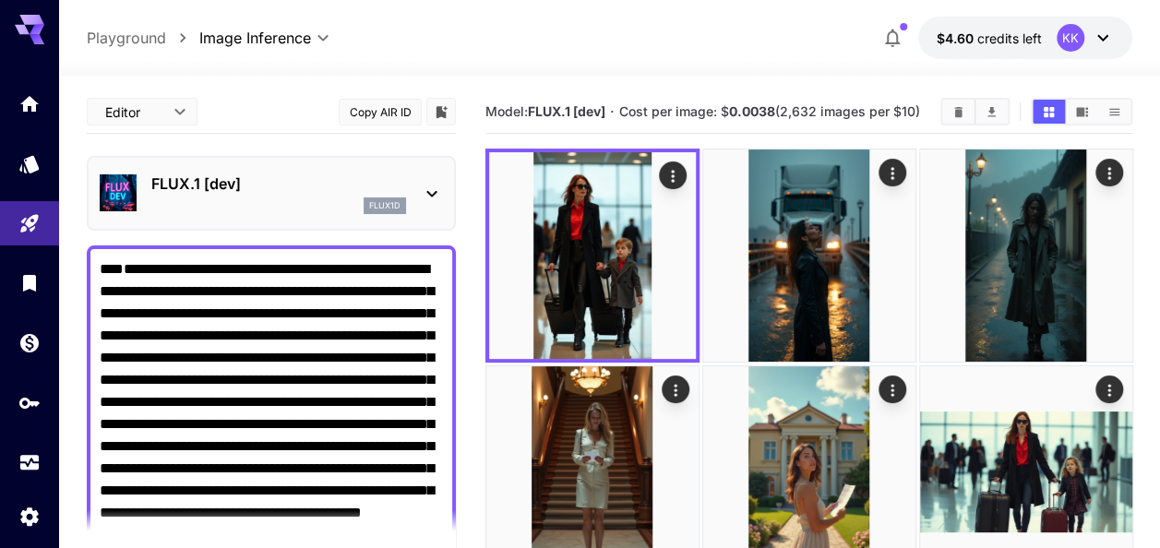
scroll to position [423, 0]
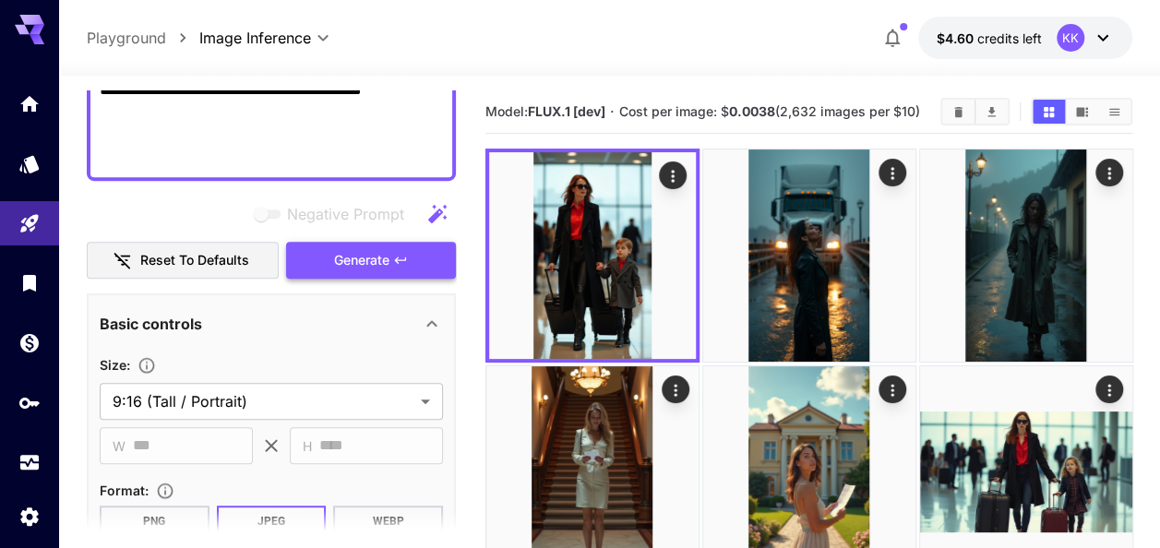
click at [393, 264] on icon "button" at bounding box center [400, 260] width 15 height 15
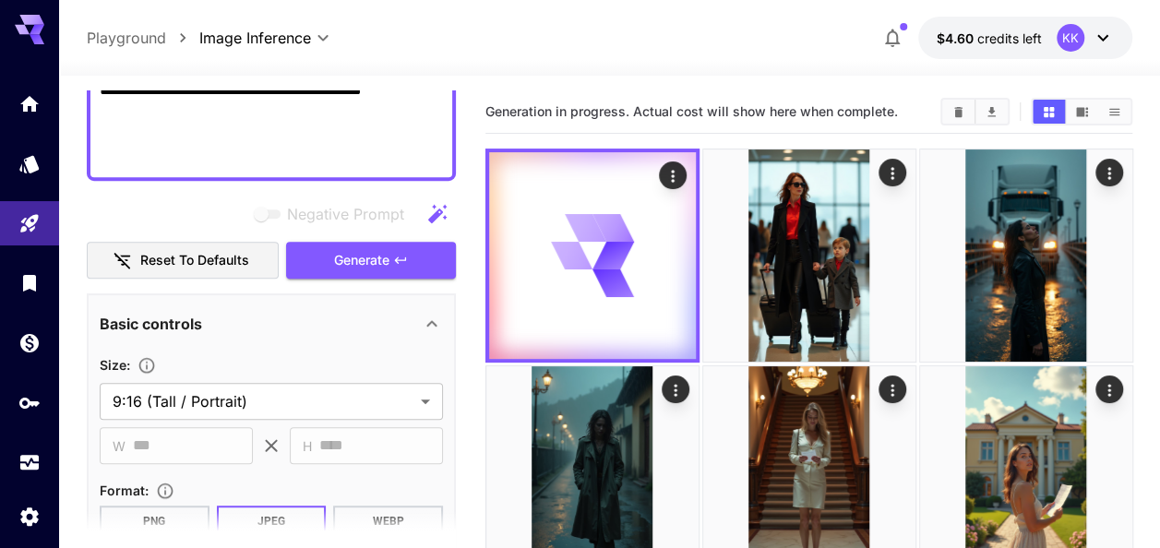
click at [210, 130] on textarea "**********" at bounding box center [271, 2] width 343 height 332
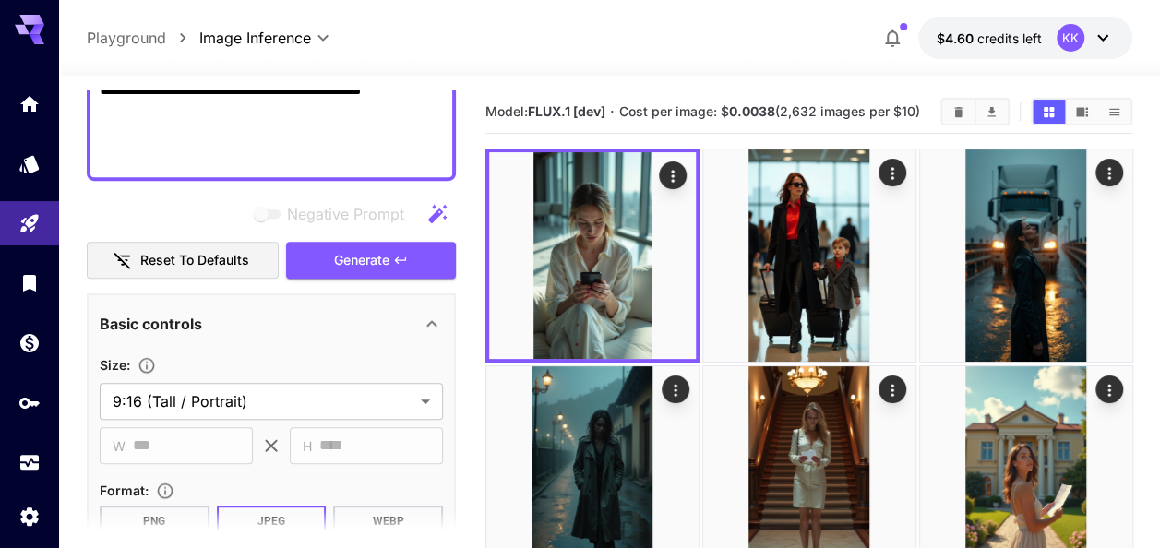
paste textarea
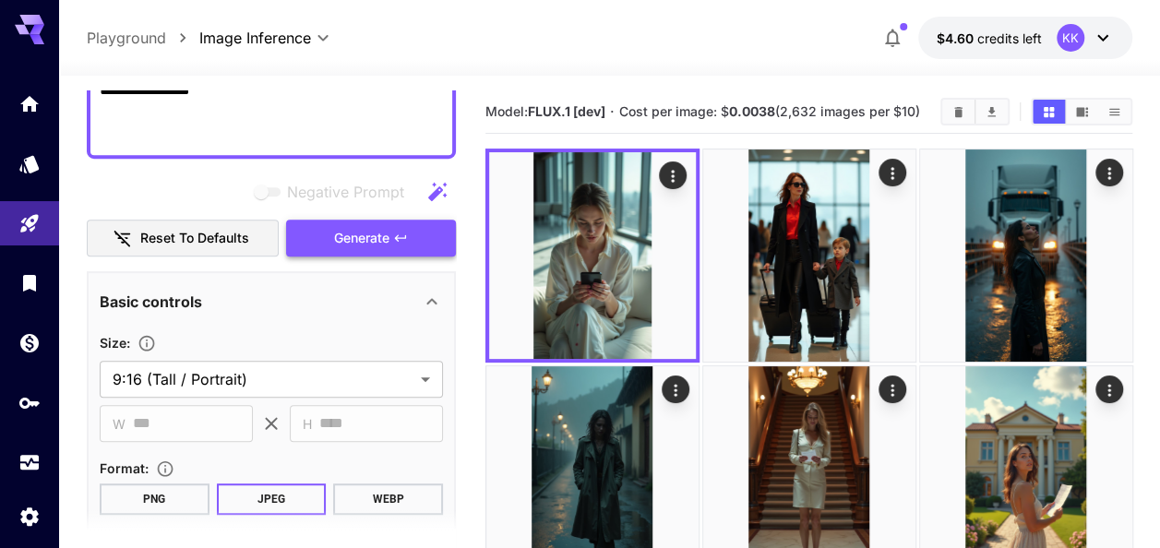
click at [375, 239] on span "Generate" at bounding box center [361, 238] width 55 height 23
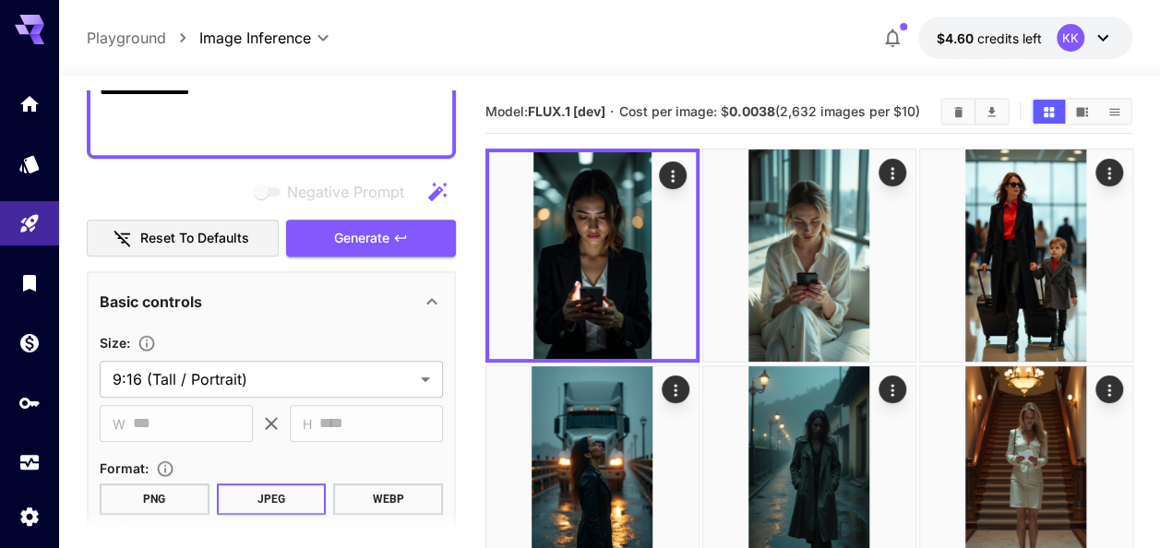
paste textarea "**********"
click at [356, 234] on span "Generate" at bounding box center [361, 238] width 55 height 23
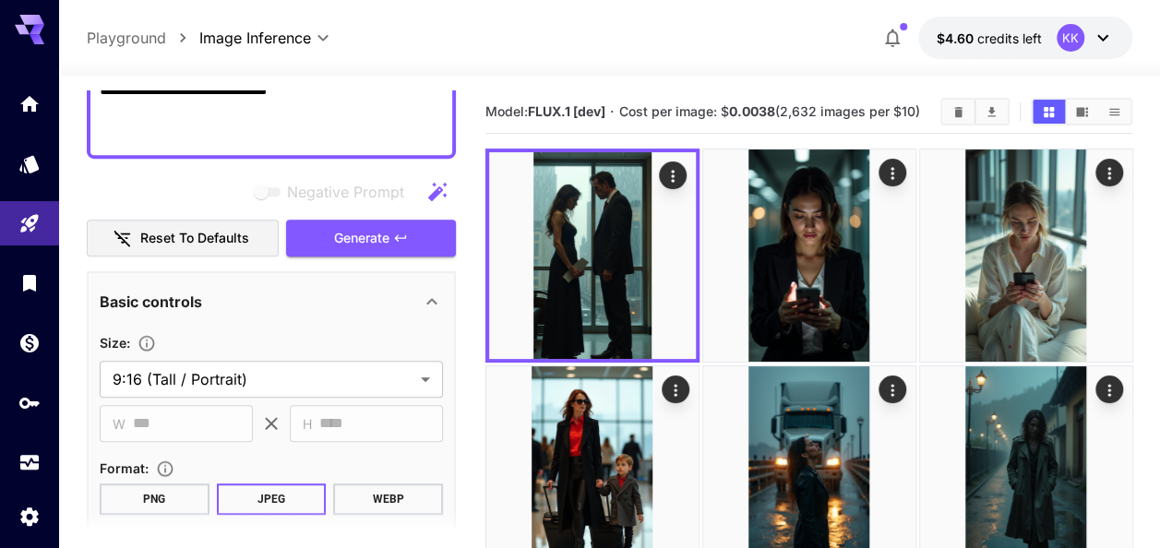
paste textarea "*"
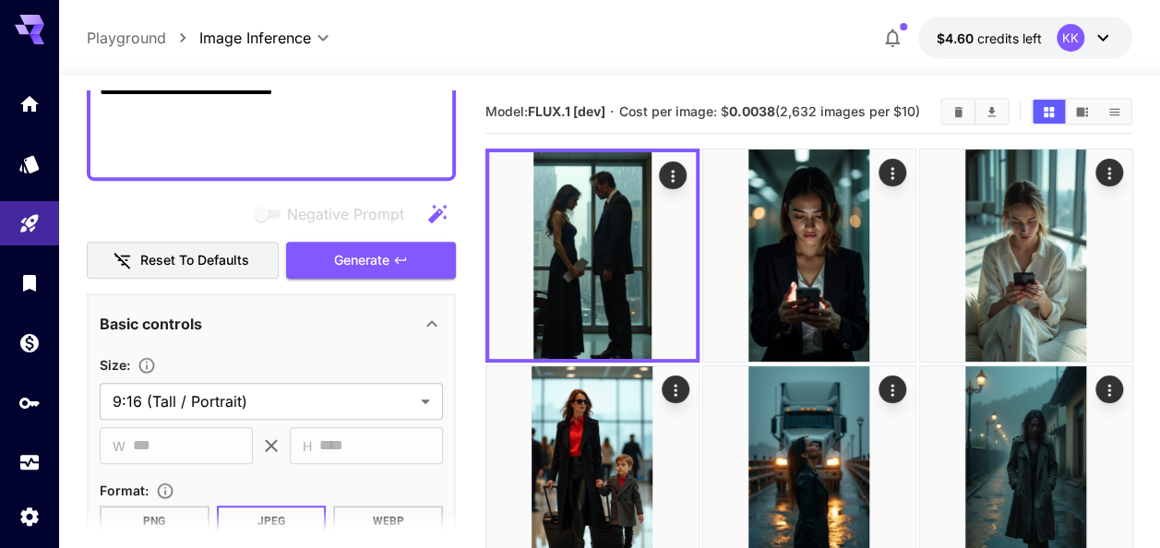
click at [269, 138] on textarea "**********" at bounding box center [271, 2] width 343 height 332
paste textarea
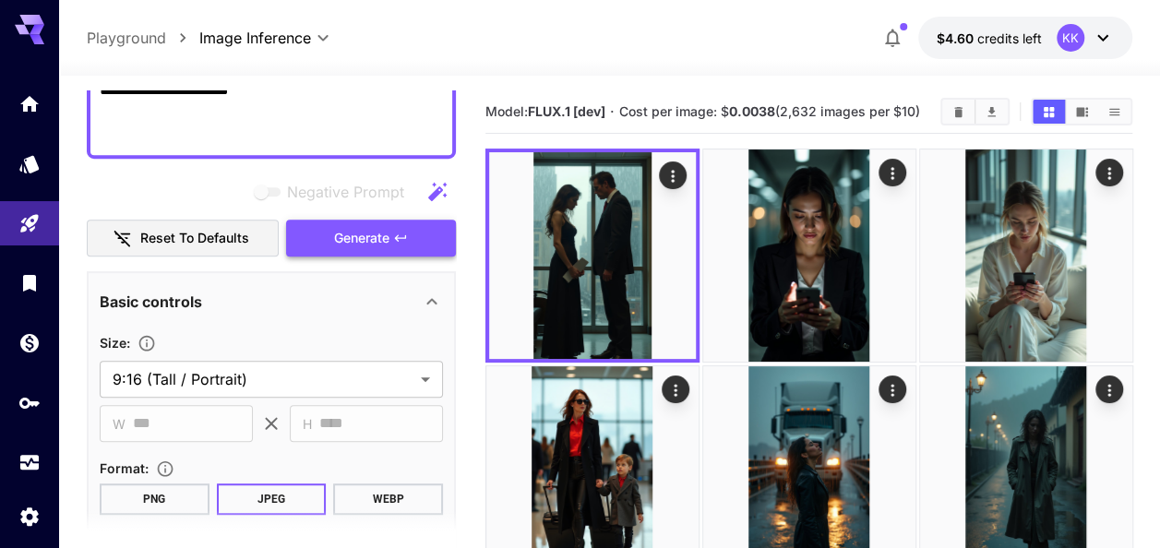
click at [375, 233] on span "Generate" at bounding box center [361, 238] width 55 height 23
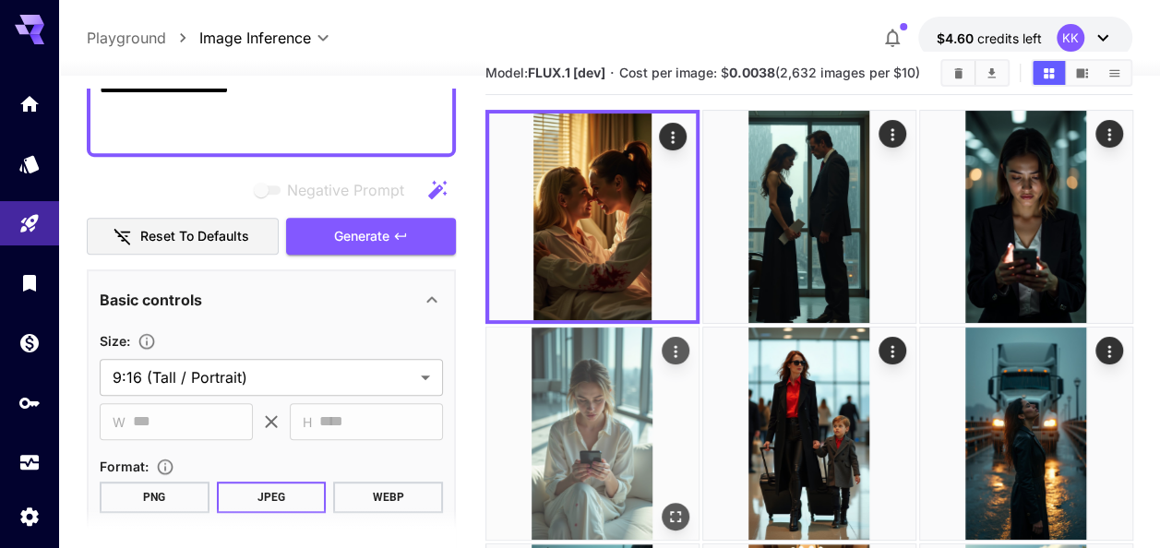
scroll to position [0, 0]
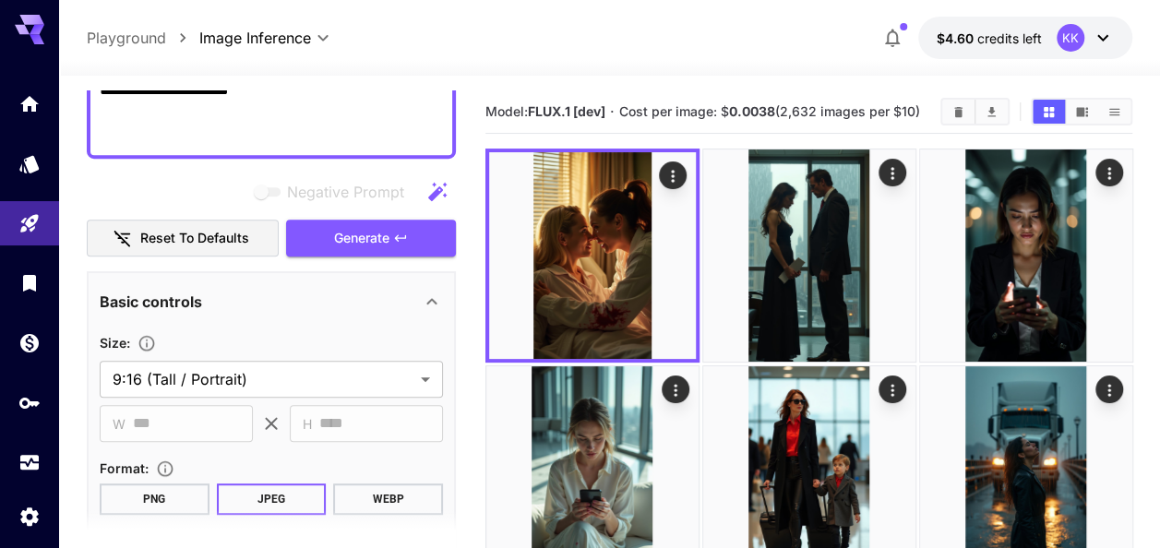
paste textarea "**********"
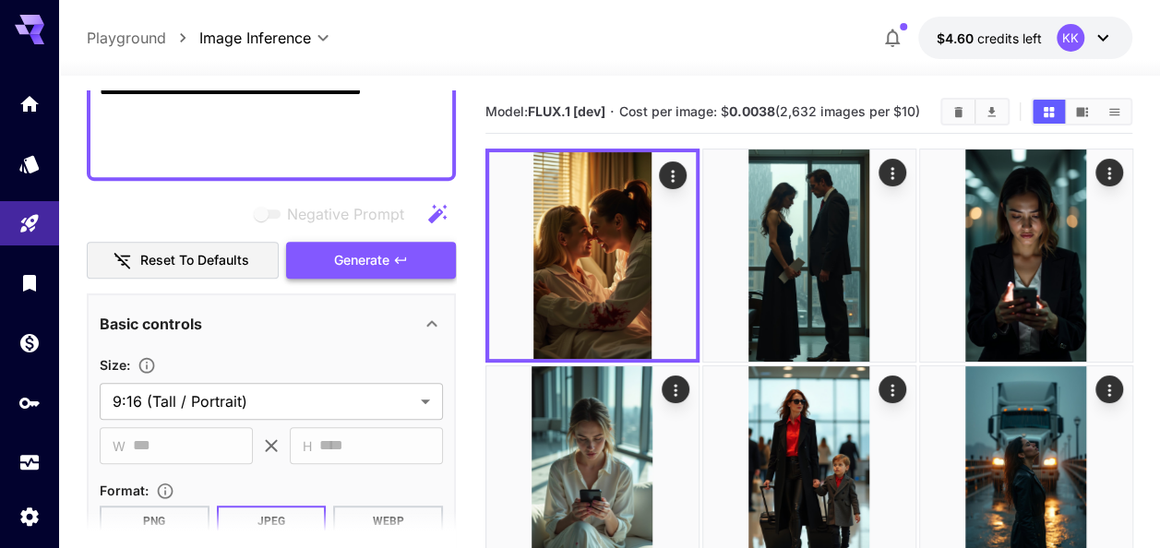
type textarea "**********"
click at [384, 259] on span "Generate" at bounding box center [361, 260] width 55 height 23
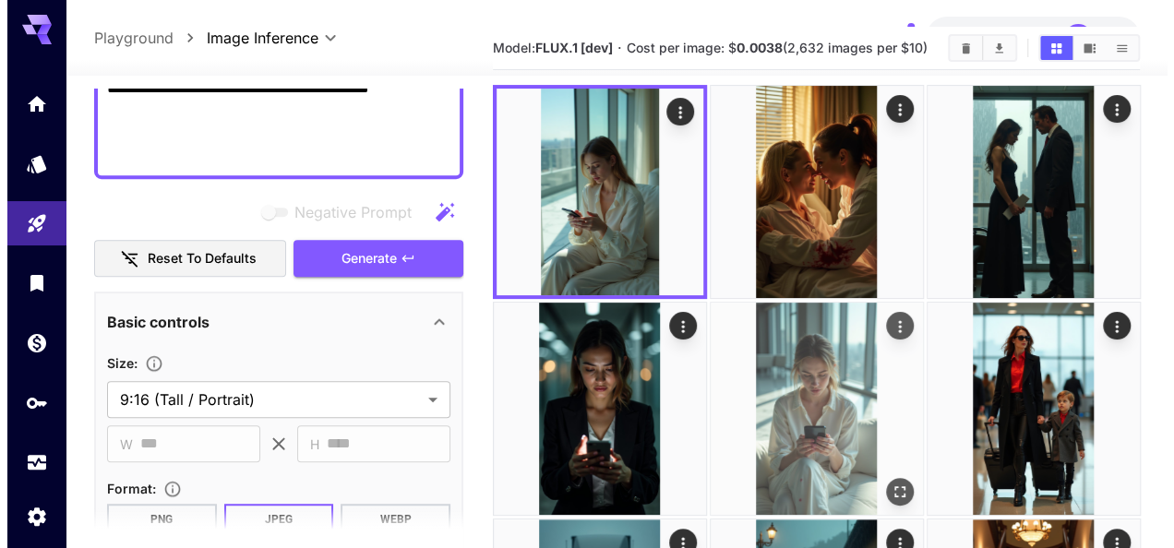
scroll to position [92, 0]
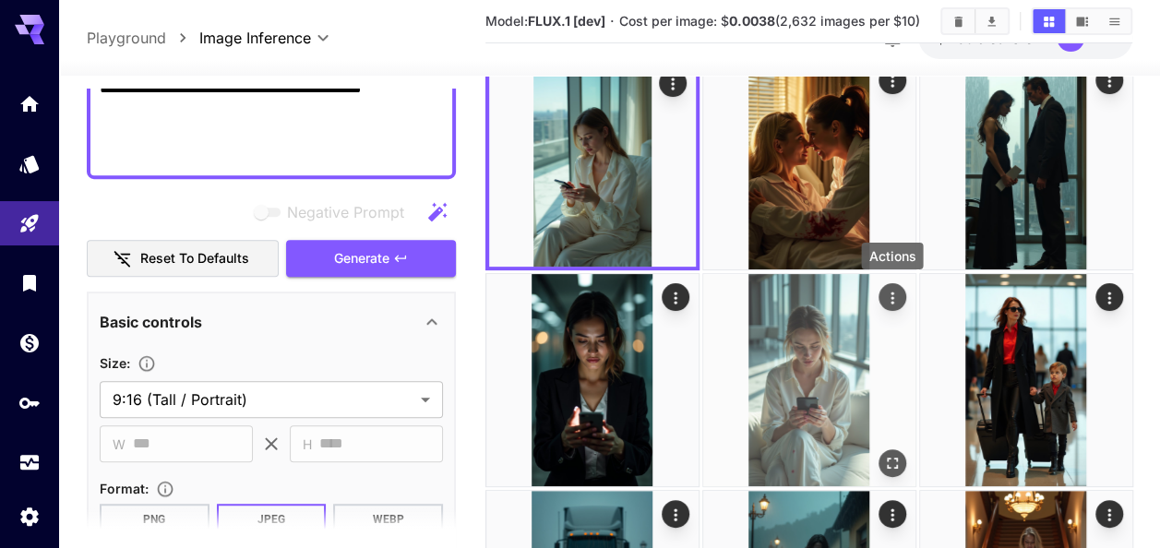
click at [895, 295] on icon "Actions" at bounding box center [891, 298] width 18 height 18
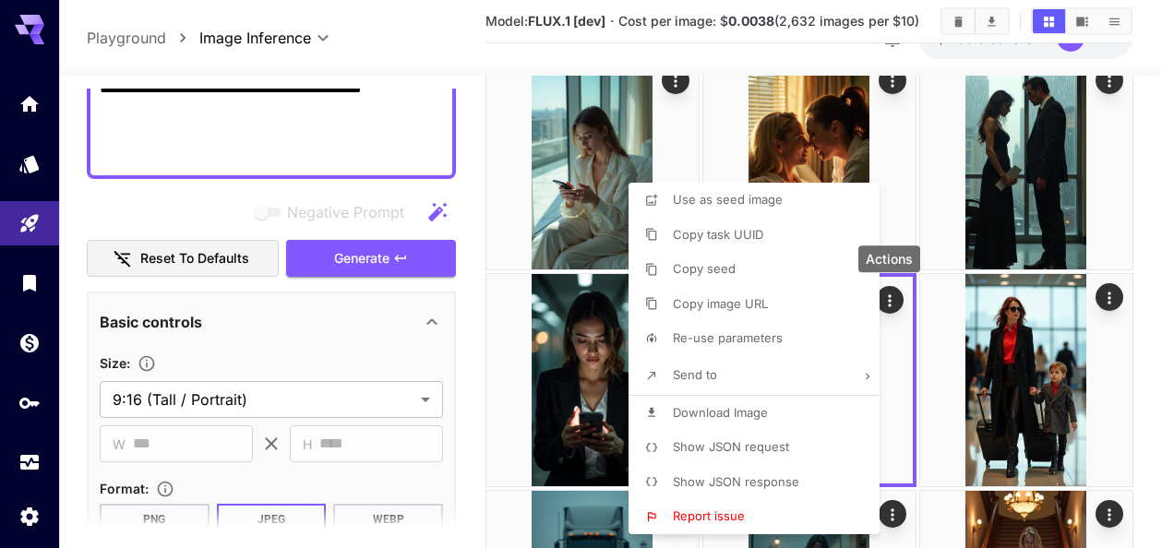
click at [761, 417] on span "Download Image" at bounding box center [720, 412] width 95 height 15
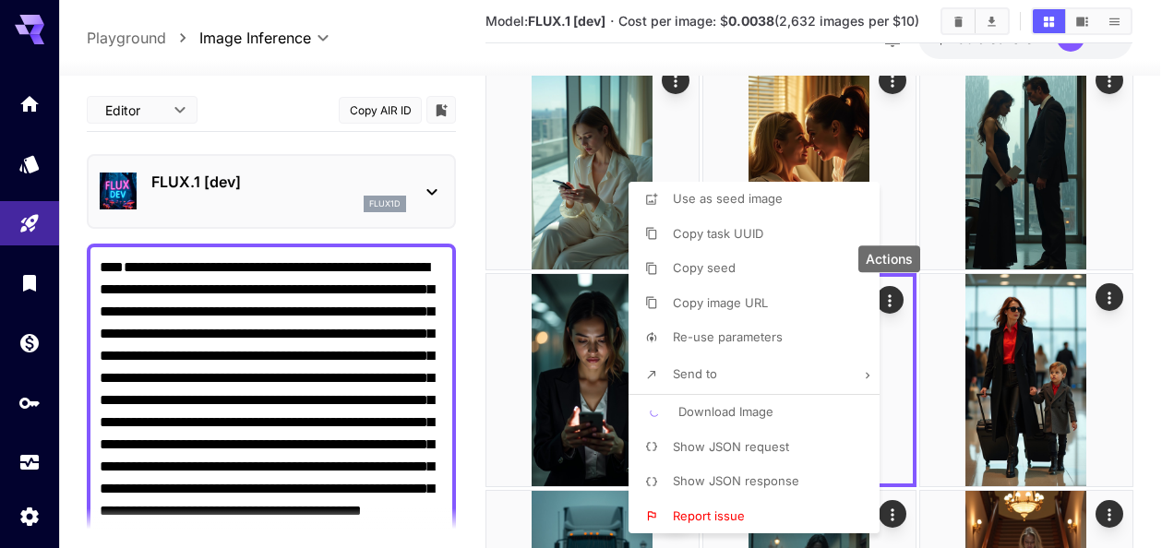
scroll to position [423, 0]
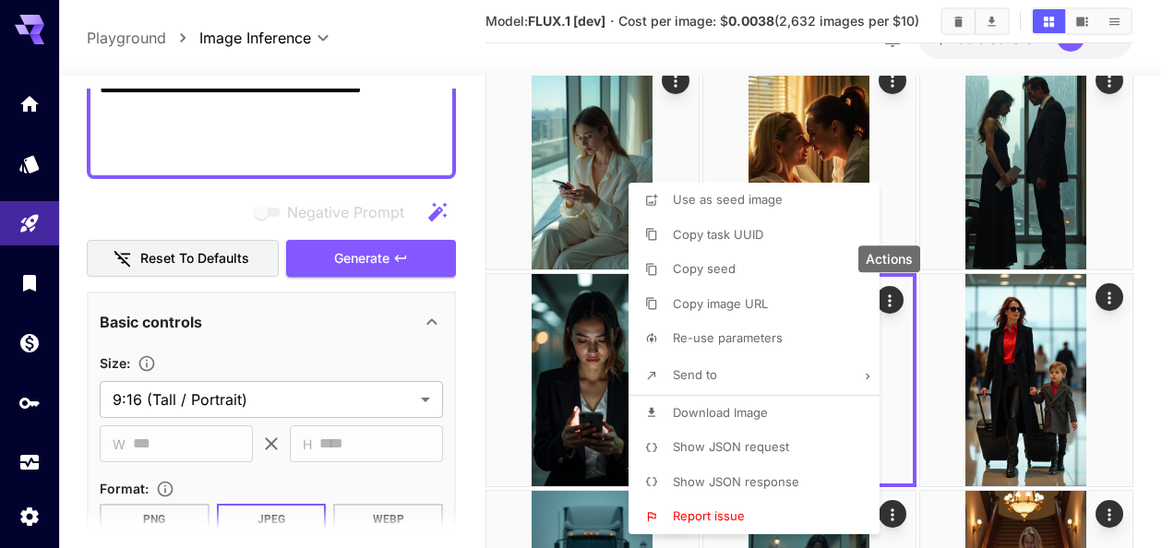
drag, startPoint x: 1164, startPoint y: 351, endPoint x: 1105, endPoint y: 368, distance: 61.6
click at [1164, 351] on div at bounding box center [587, 274] width 1174 height 548
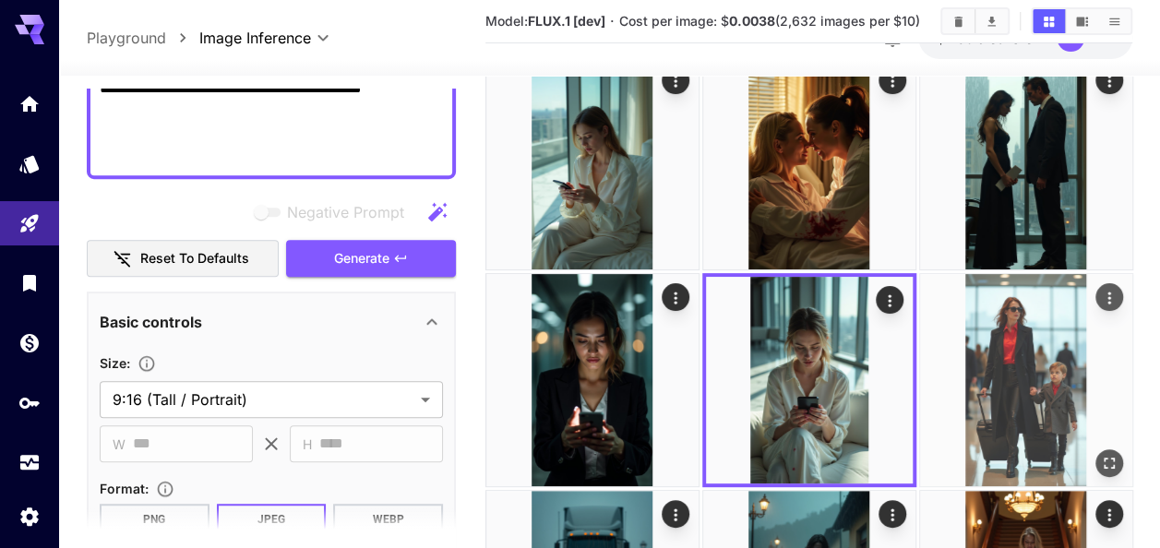
scroll to position [0, 0]
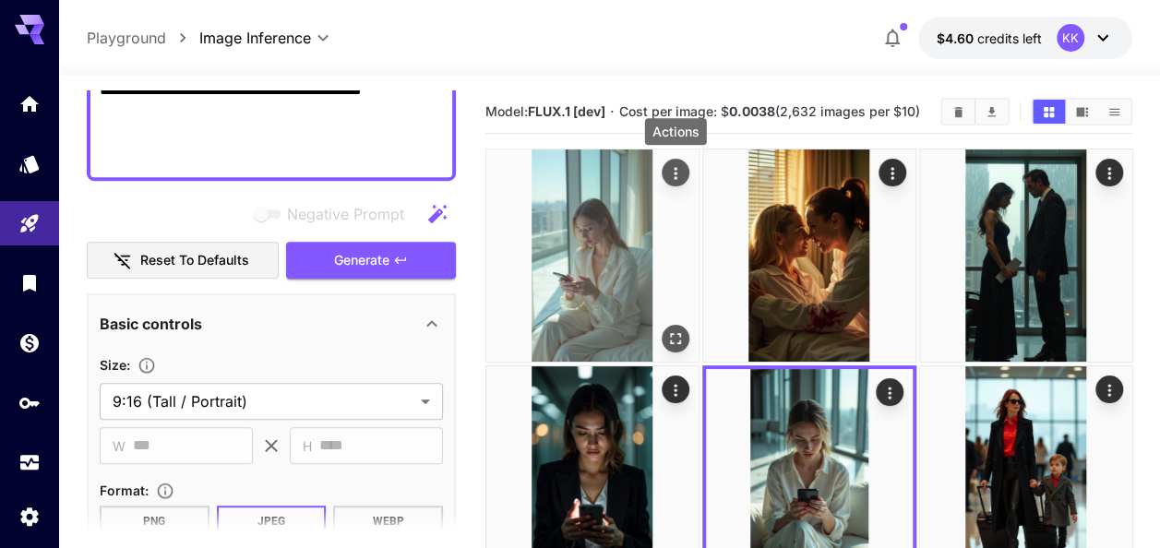
click at [677, 172] on icon "Actions" at bounding box center [674, 173] width 18 height 18
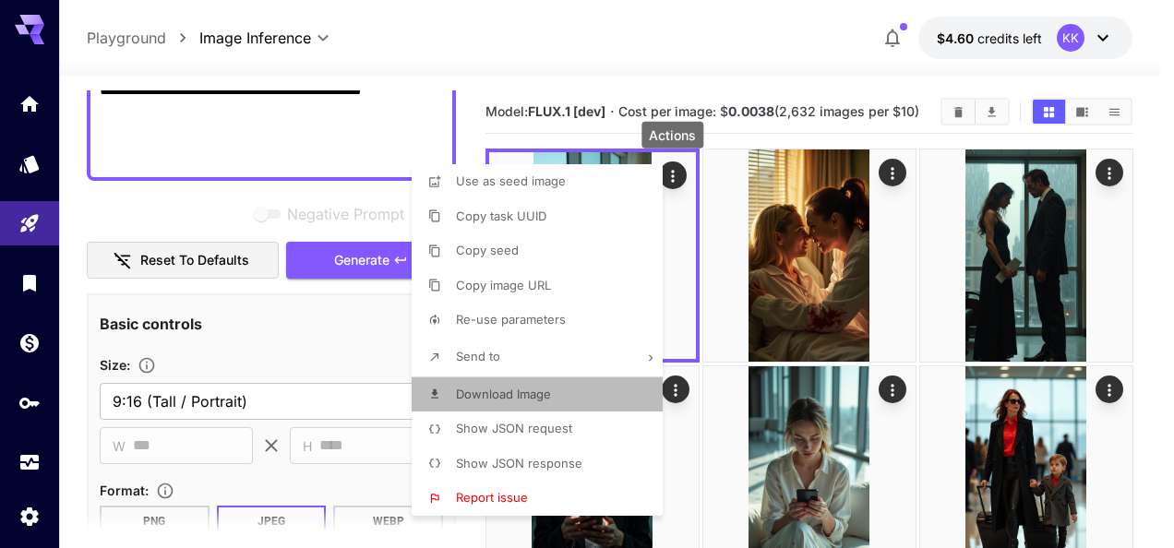
click at [567, 391] on li "Download Image" at bounding box center [543, 394] width 262 height 35
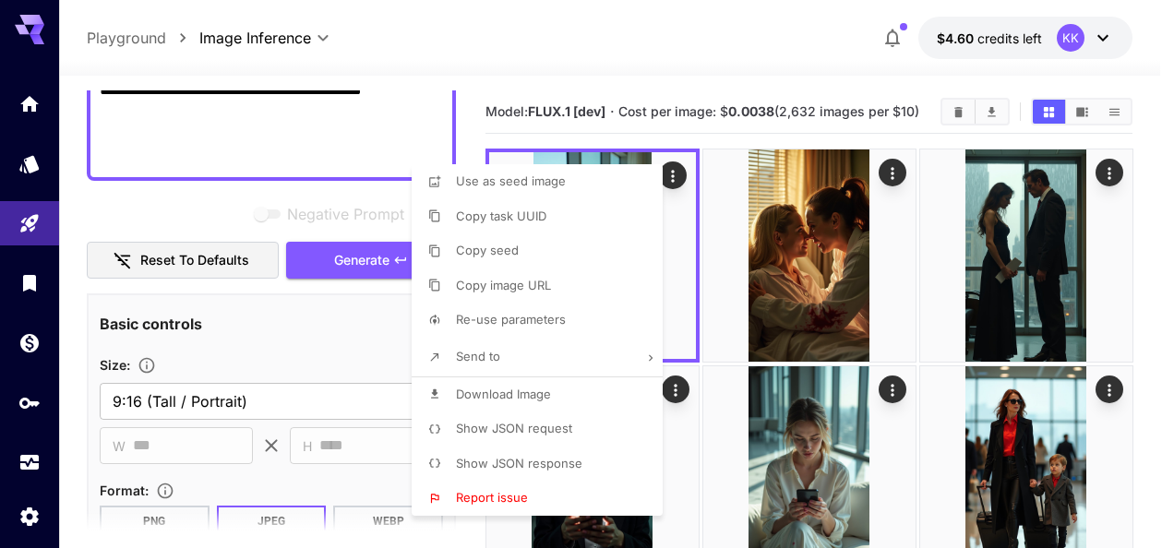
click at [1157, 306] on div at bounding box center [587, 274] width 1174 height 548
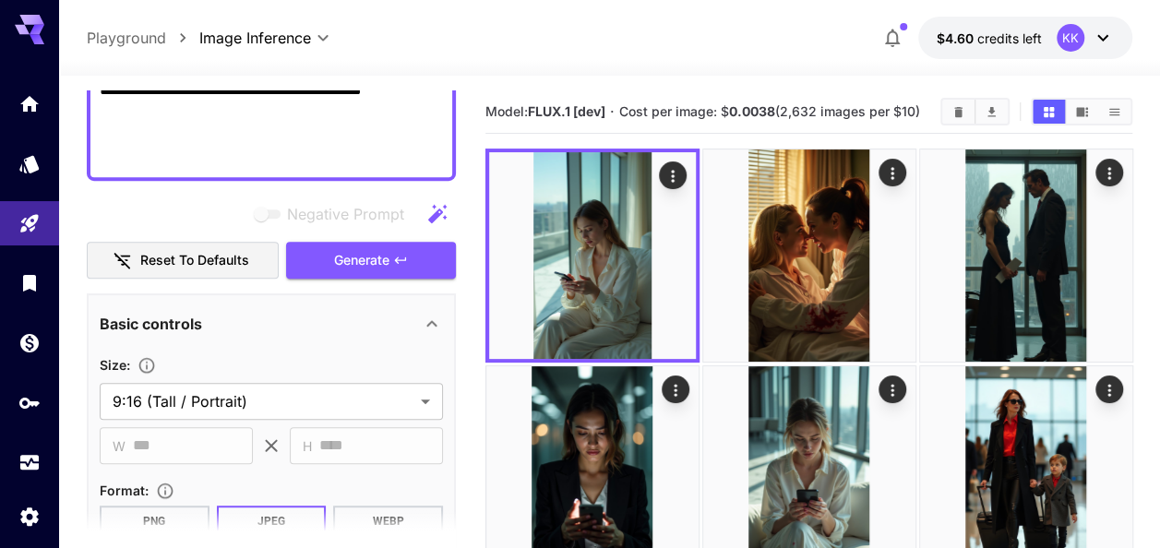
click at [282, 131] on textarea "**********" at bounding box center [271, 2] width 343 height 332
paste textarea
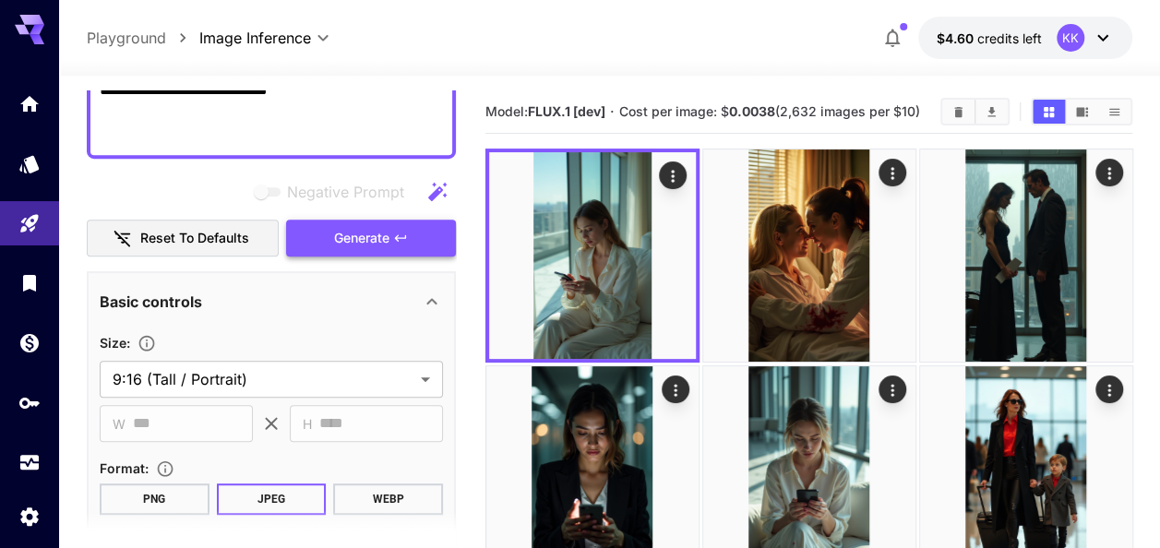
click at [404, 235] on icon "button" at bounding box center [400, 238] width 15 height 15
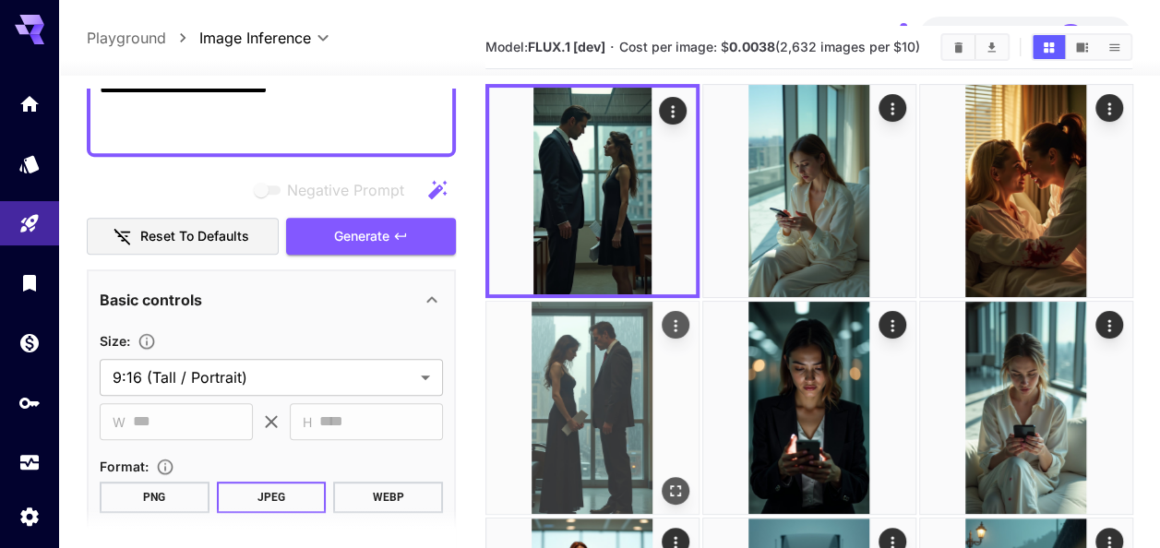
scroll to position [92, 0]
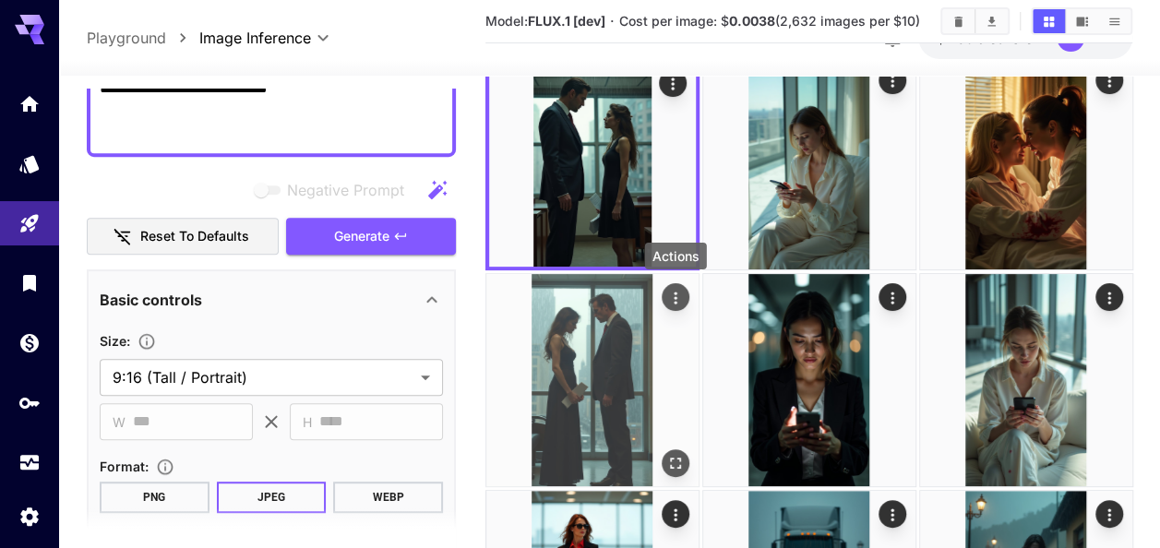
click at [674, 294] on icon "Actions" at bounding box center [674, 298] width 18 height 18
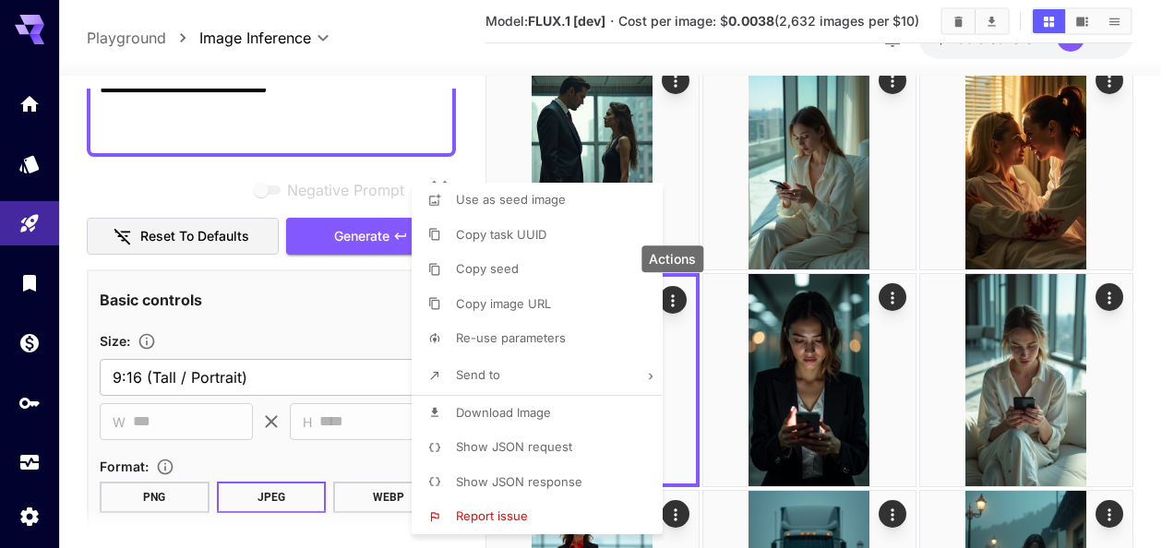
click at [582, 415] on li "Download Image" at bounding box center [543, 413] width 262 height 35
click at [1160, 414] on div at bounding box center [587, 274] width 1174 height 548
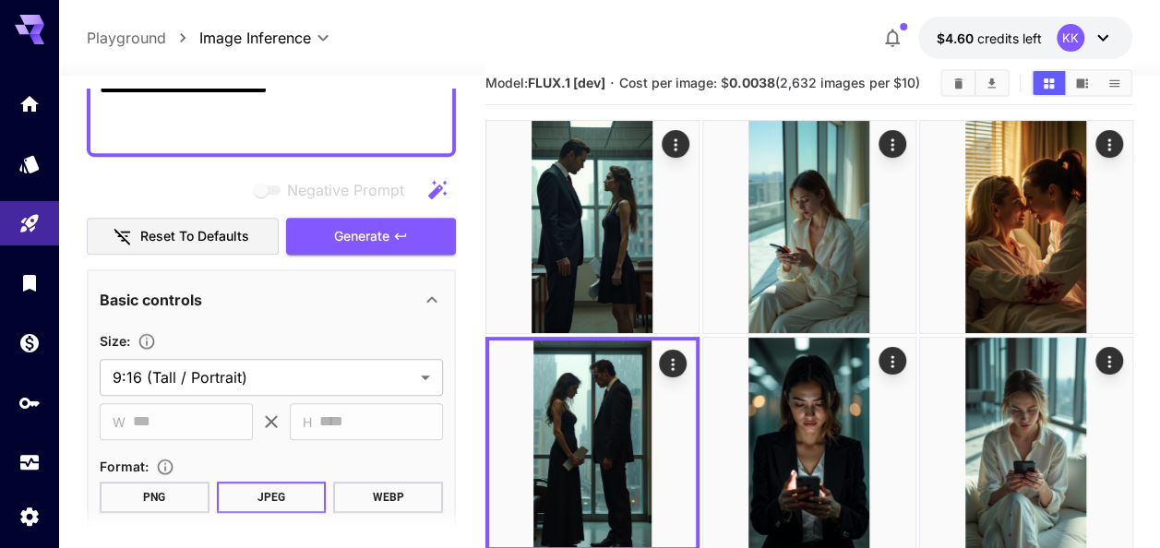
scroll to position [0, 0]
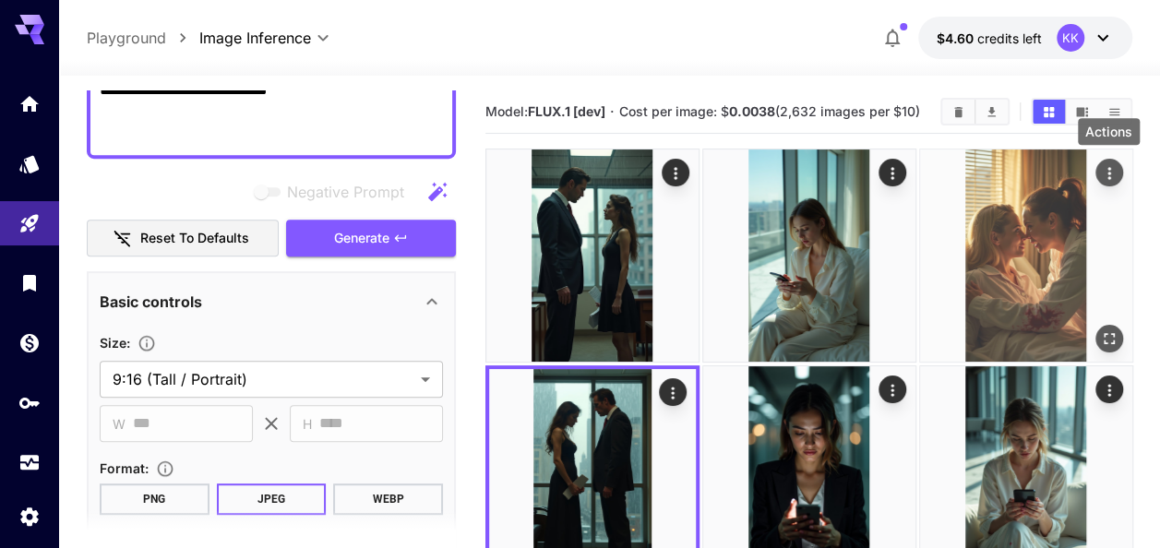
click at [1104, 177] on icon "Actions" at bounding box center [1108, 173] width 18 height 18
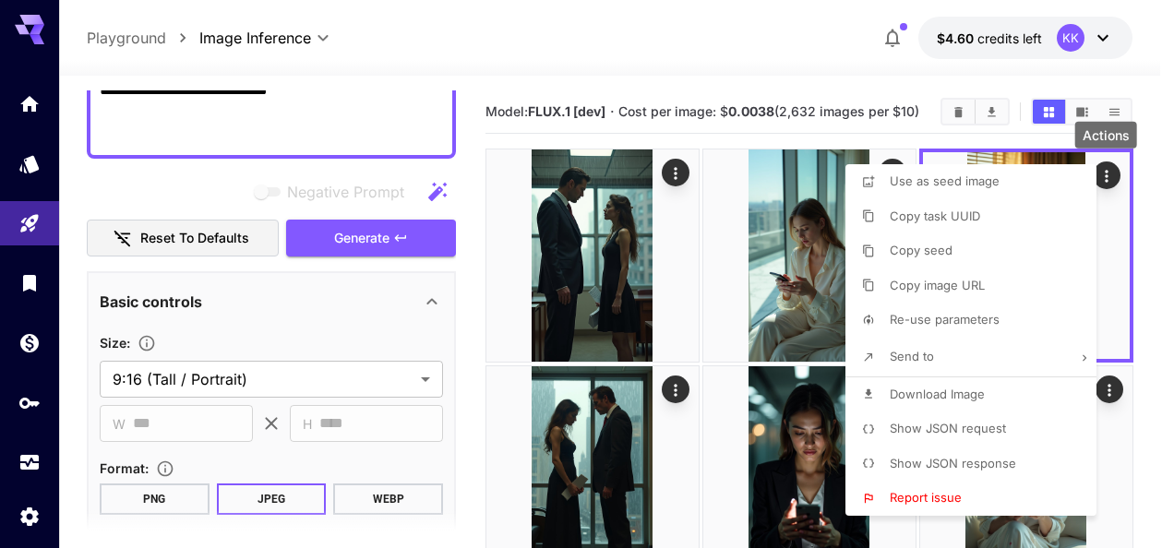
click at [959, 391] on span "Download Image" at bounding box center [937, 394] width 95 height 15
click at [335, 120] on div at bounding box center [587, 274] width 1174 height 548
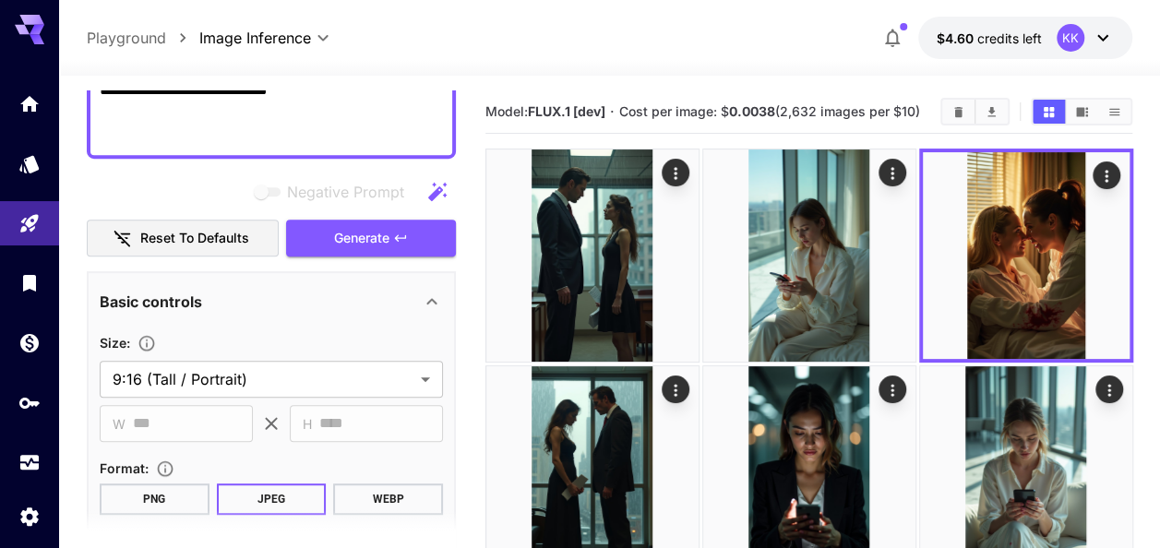
paste textarea "*"
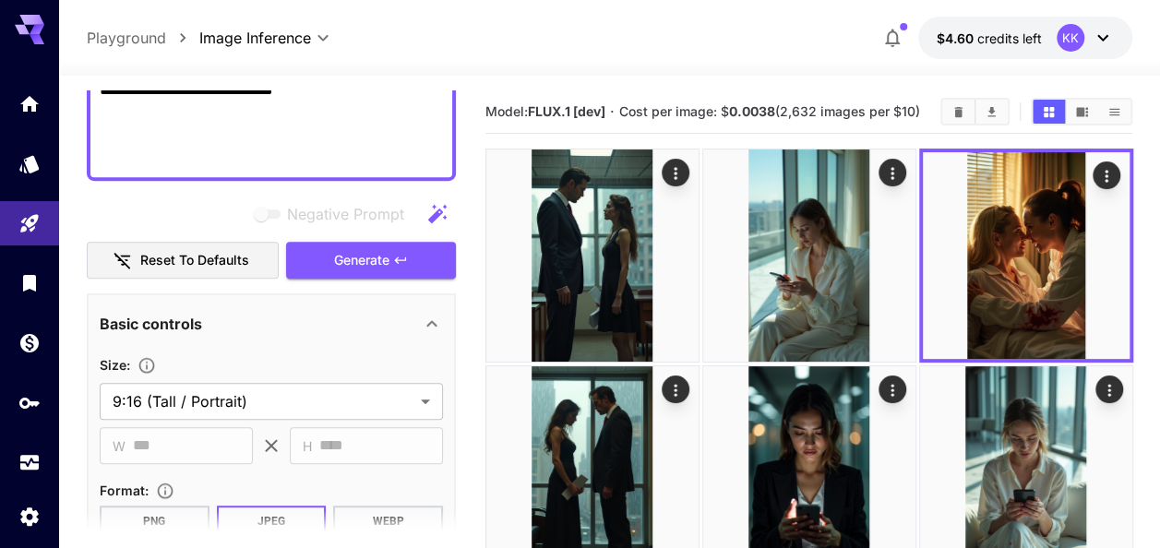
type textarea "**********"
click at [395, 237] on div "Negative Prompt Reset to defaults Generate" at bounding box center [271, 238] width 369 height 84
click at [395, 260] on icon "button" at bounding box center [400, 260] width 15 height 15
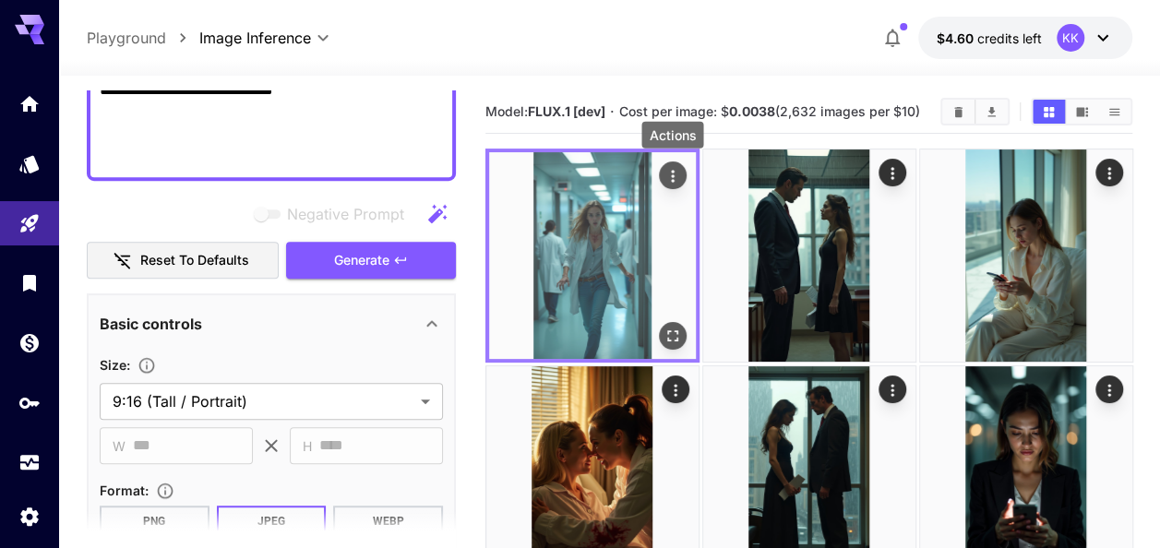
click at [666, 183] on icon "Actions" at bounding box center [672, 176] width 18 height 18
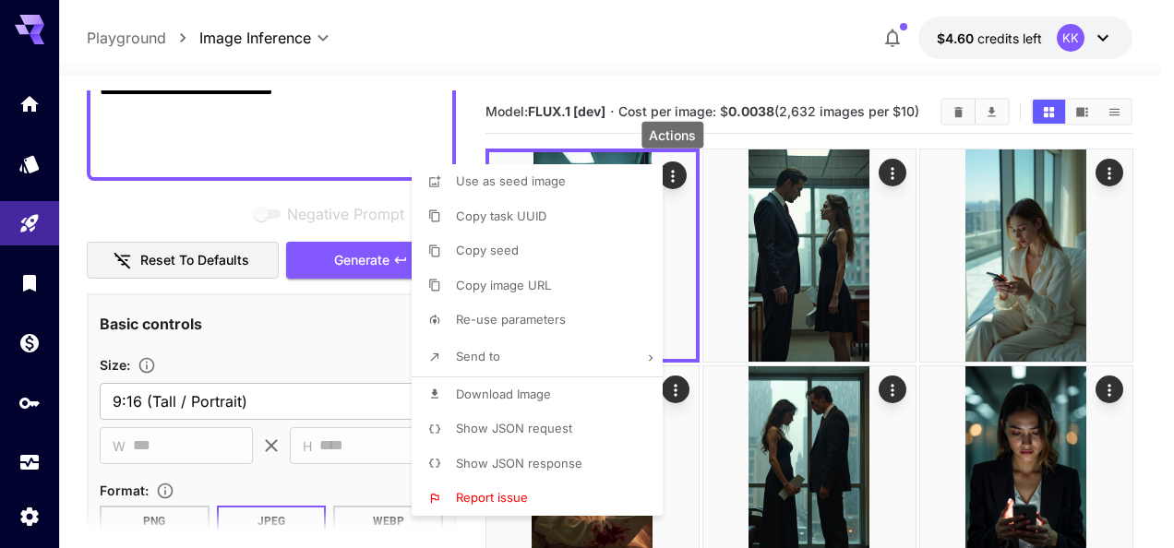
click at [524, 398] on span "Download Image" at bounding box center [503, 394] width 95 height 15
click at [1137, 286] on div at bounding box center [587, 274] width 1174 height 548
